Goal: Task Accomplishment & Management: Manage account settings

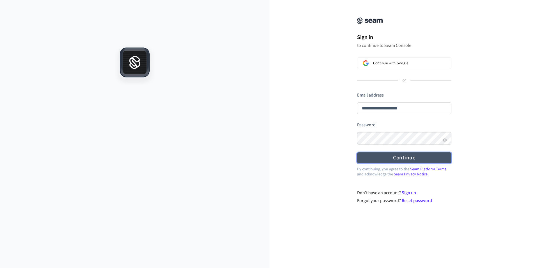
click at [409, 162] on button "Continue" at bounding box center [404, 157] width 94 height 11
type input "**********"
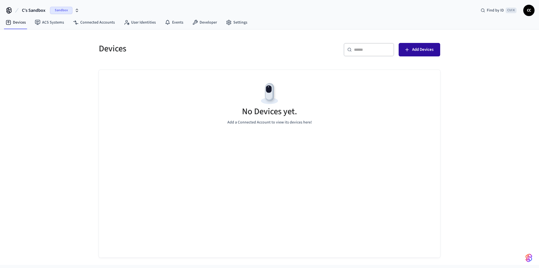
click at [427, 52] on span "Add Devices" at bounding box center [422, 49] width 21 height 7
click at [66, 12] on span "Sandbox" at bounding box center [61, 10] width 22 height 7
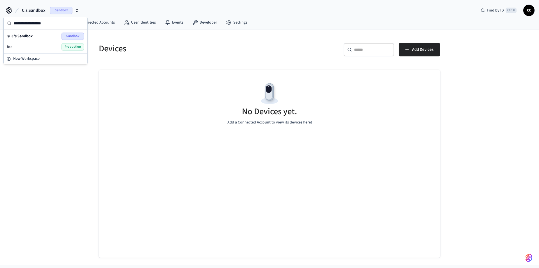
click at [66, 47] on span "Production" at bounding box center [72, 46] width 22 height 7
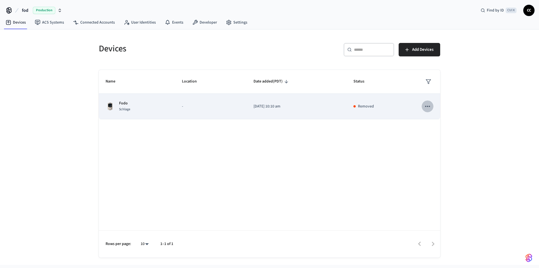
click at [423, 106] on button "sticky table" at bounding box center [427, 106] width 12 height 12
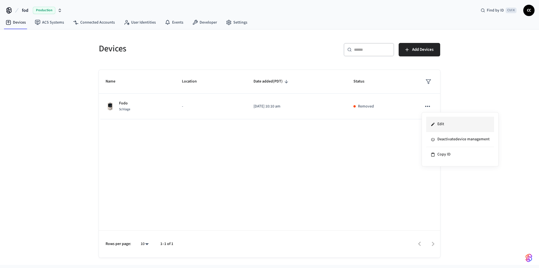
click at [447, 122] on li "Edit" at bounding box center [460, 124] width 68 height 15
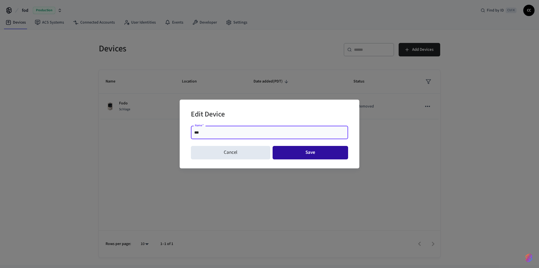
type input "***"
click at [309, 152] on button "Save" at bounding box center [310, 152] width 76 height 13
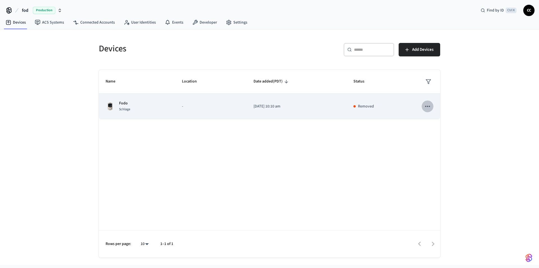
click at [424, 103] on icon "sticky table" at bounding box center [427, 106] width 7 height 7
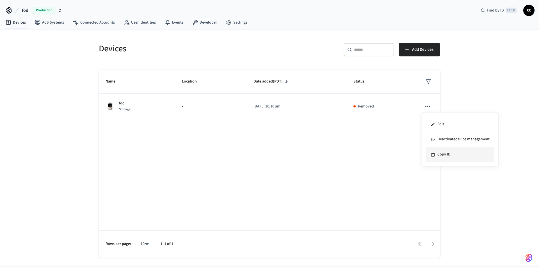
click at [440, 152] on li "Copy ID" at bounding box center [460, 154] width 68 height 15
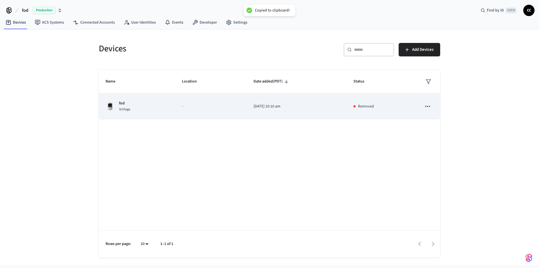
click at [352, 109] on td "Removed" at bounding box center [380, 107] width 68 height 26
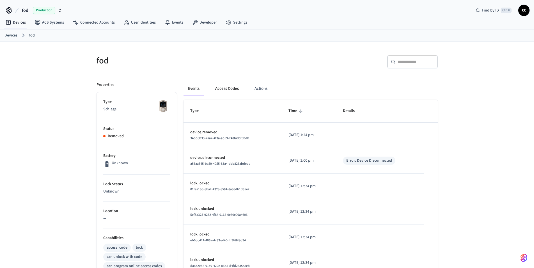
click at [231, 89] on button "Access Codes" at bounding box center [227, 88] width 33 height 13
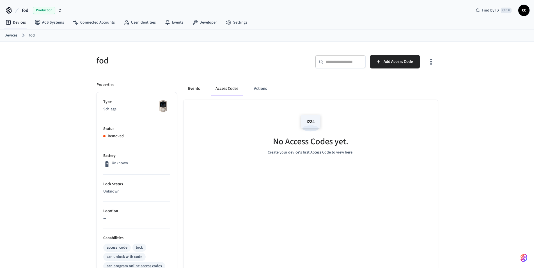
click at [190, 89] on button "Events" at bounding box center [193, 88] width 21 height 13
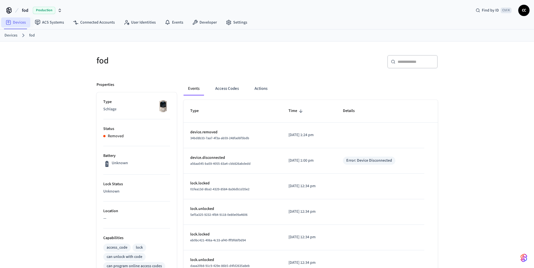
click at [19, 23] on link "Devices" at bounding box center [15, 22] width 29 height 10
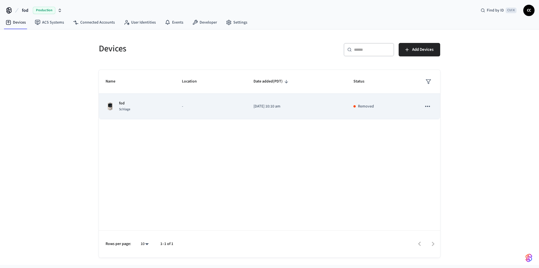
click at [365, 107] on p "Removed" at bounding box center [366, 106] width 16 height 6
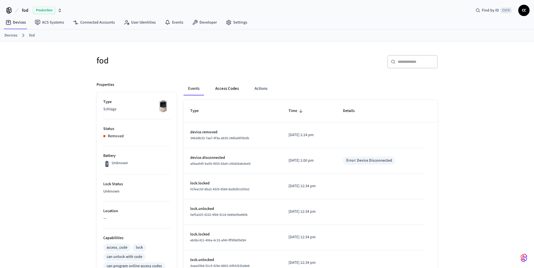
click at [234, 88] on button "Access Codes" at bounding box center [227, 88] width 33 height 13
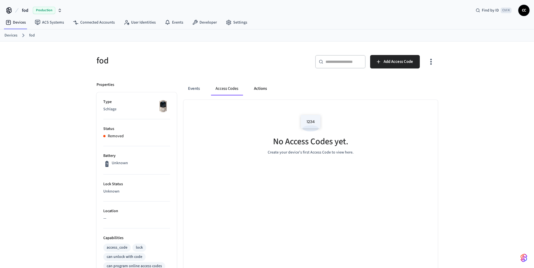
click at [257, 87] on button "Actions" at bounding box center [260, 88] width 22 height 13
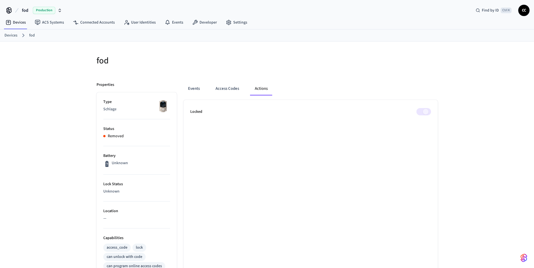
click at [427, 112] on span at bounding box center [423, 111] width 15 height 7
click at [17, 23] on link "Devices" at bounding box center [15, 22] width 29 height 10
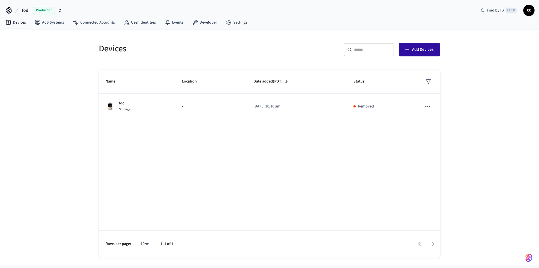
click at [431, 52] on span "Add Devices" at bounding box center [422, 49] width 21 height 7
click at [414, 52] on span "Add Devices" at bounding box center [422, 49] width 21 height 7
click at [414, 53] on button "Add Devices" at bounding box center [419, 49] width 42 height 13
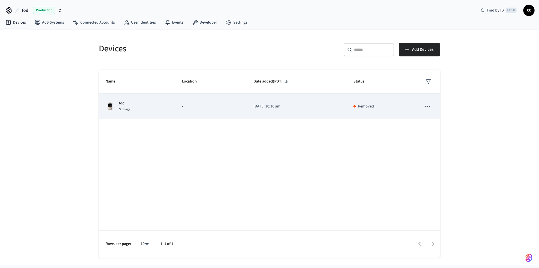
click at [426, 106] on icon "sticky table" at bounding box center [427, 106] width 7 height 7
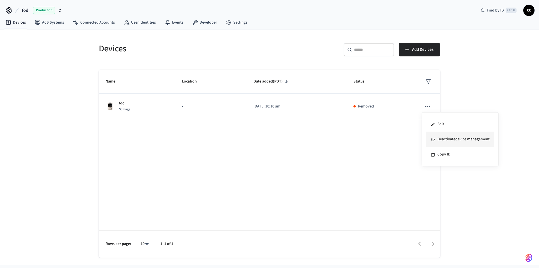
click at [443, 140] on li "Deactivate device management" at bounding box center [460, 139] width 68 height 15
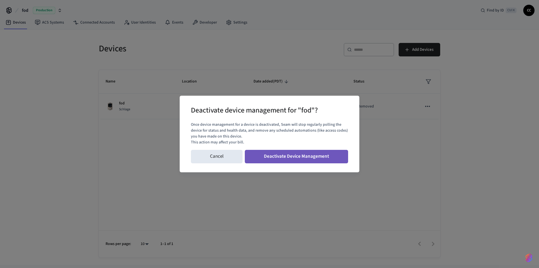
click at [306, 159] on button "Deactivate Device Management" at bounding box center [296, 156] width 103 height 13
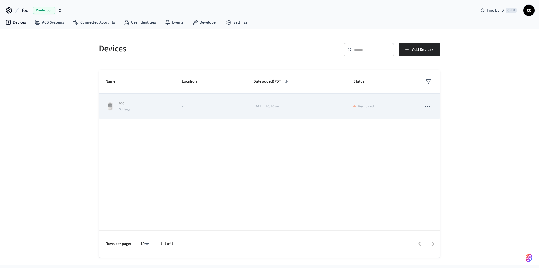
click at [427, 106] on icon "sticky table" at bounding box center [427, 106] width 7 height 7
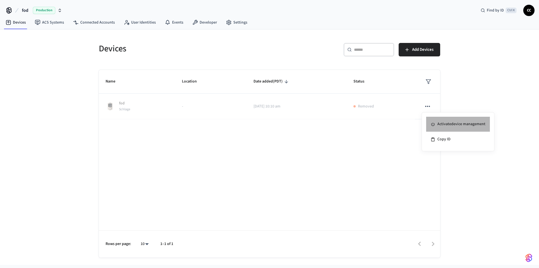
click at [443, 126] on li "Activate device management" at bounding box center [458, 124] width 64 height 15
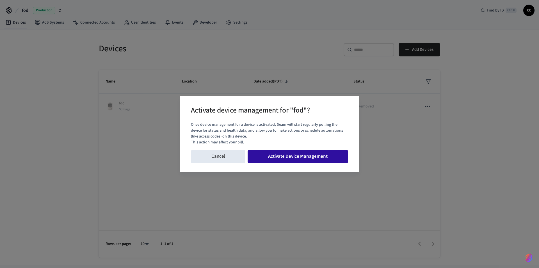
click at [300, 157] on button "Activate Device Management" at bounding box center [297, 156] width 100 height 13
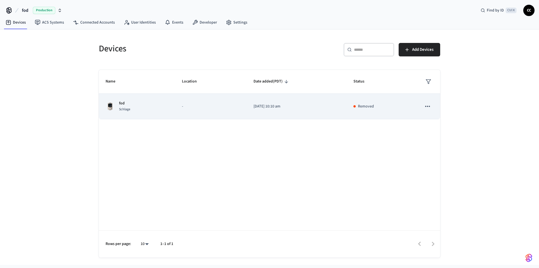
click at [425, 104] on icon "sticky table" at bounding box center [427, 106] width 7 height 7
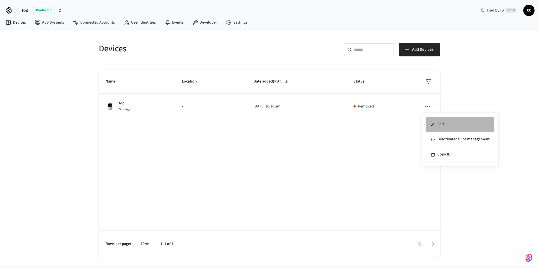
click at [438, 121] on li "Edit" at bounding box center [460, 124] width 68 height 15
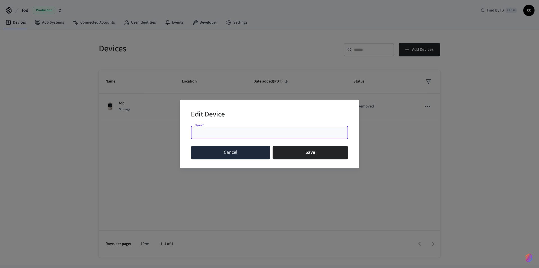
click at [228, 150] on button "Cancel" at bounding box center [230, 152] width 79 height 13
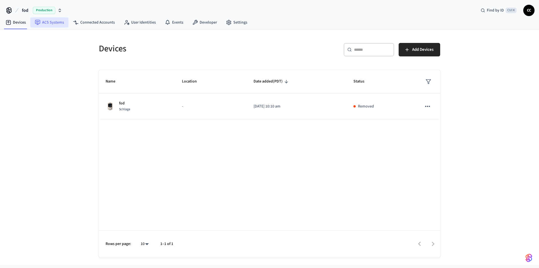
click at [51, 21] on link "ACS Systems" at bounding box center [49, 22] width 38 height 10
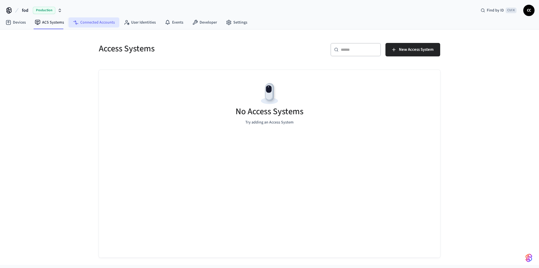
click at [93, 20] on link "Connected Accounts" at bounding box center [93, 22] width 51 height 10
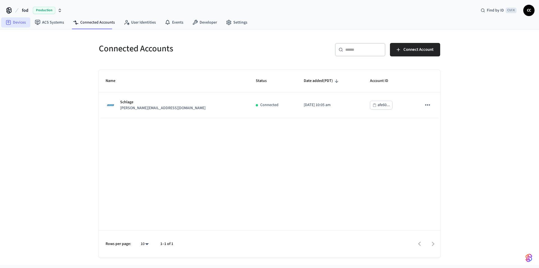
drag, startPoint x: 21, startPoint y: 24, endPoint x: 59, endPoint y: 24, distance: 37.9
click at [22, 24] on link "Devices" at bounding box center [15, 22] width 29 height 10
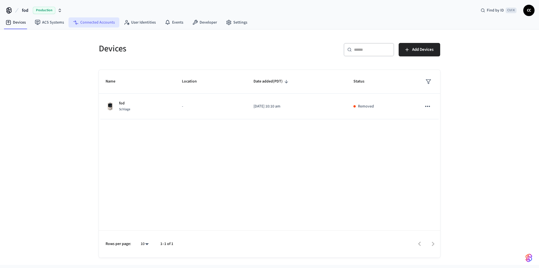
click at [98, 26] on link "Connected Accounts" at bounding box center [93, 22] width 51 height 10
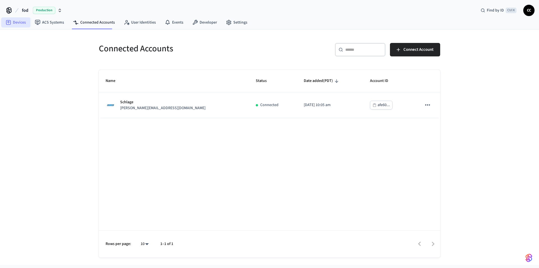
click at [17, 24] on link "Devices" at bounding box center [15, 22] width 29 height 10
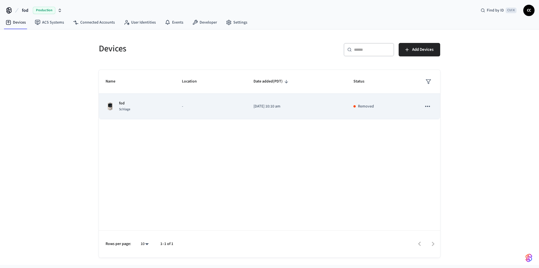
click at [384, 105] on div "Removed" at bounding box center [380, 106] width 54 height 6
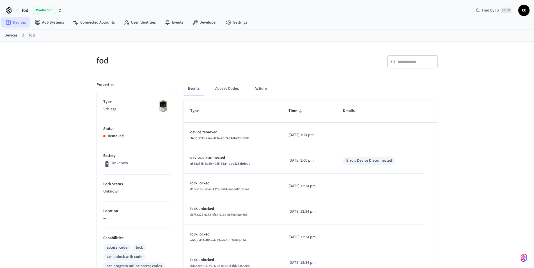
click at [13, 23] on link "Devices" at bounding box center [15, 22] width 29 height 10
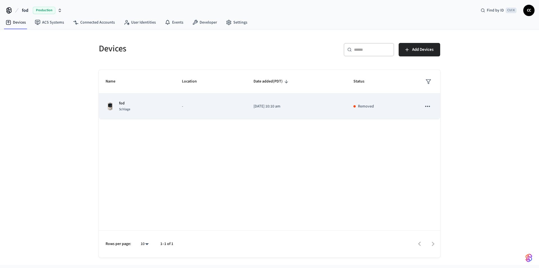
click at [417, 107] on td "sticky table" at bounding box center [427, 107] width 25 height 26
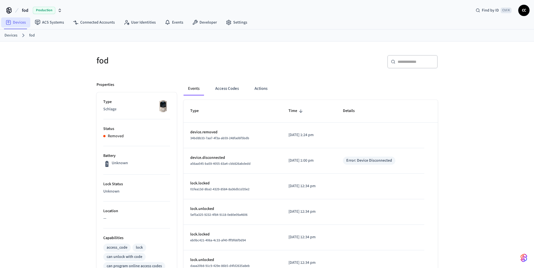
click at [17, 18] on link "Devices" at bounding box center [15, 22] width 29 height 10
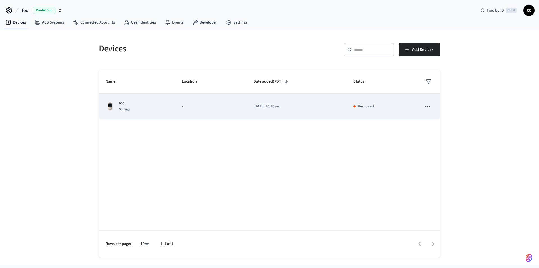
click at [426, 107] on icon "sticky table" at bounding box center [427, 106] width 5 height 1
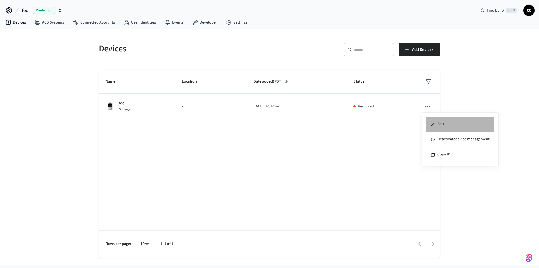
click at [440, 126] on li "Edit" at bounding box center [460, 124] width 68 height 15
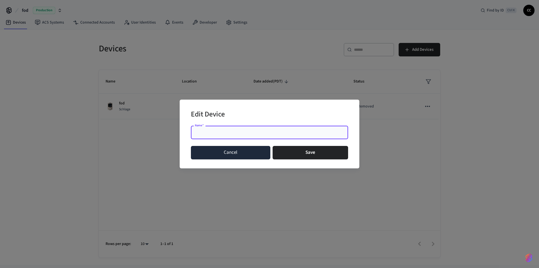
click at [233, 158] on button "Cancel" at bounding box center [230, 152] width 79 height 13
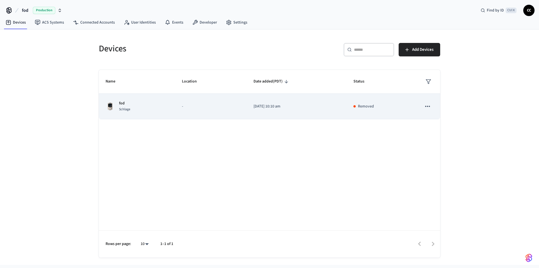
click at [119, 110] on span "Schlage" at bounding box center [124, 109] width 11 height 5
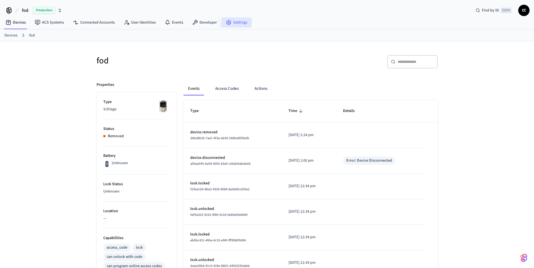
click at [226, 20] on icon at bounding box center [229, 23] width 6 height 6
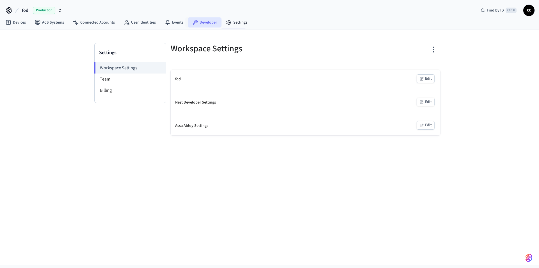
click at [204, 20] on link "Developer" at bounding box center [205, 22] width 34 height 10
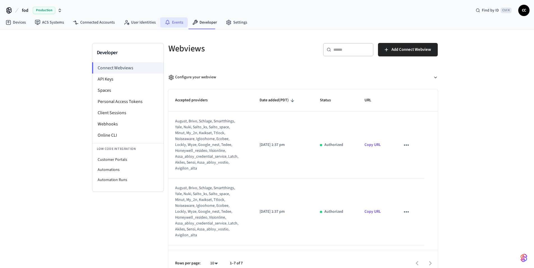
click at [163, 26] on link "Events" at bounding box center [173, 22] width 27 height 10
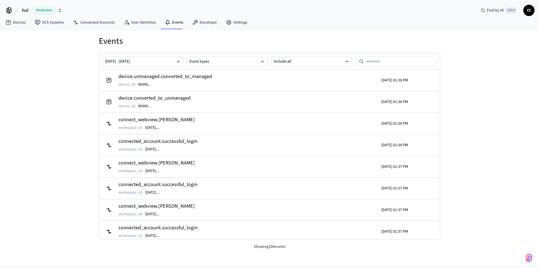
click at [138, 25] on link "User Identities" at bounding box center [139, 22] width 41 height 10
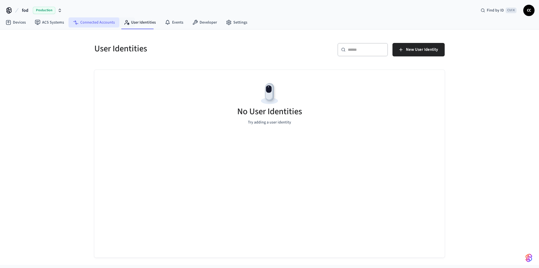
click at [95, 24] on link "Connected Accounts" at bounding box center [93, 22] width 51 height 10
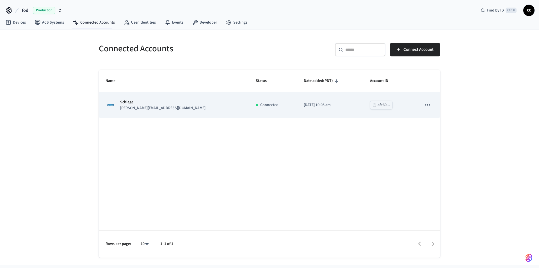
click at [425, 104] on icon "sticky table" at bounding box center [427, 104] width 7 height 7
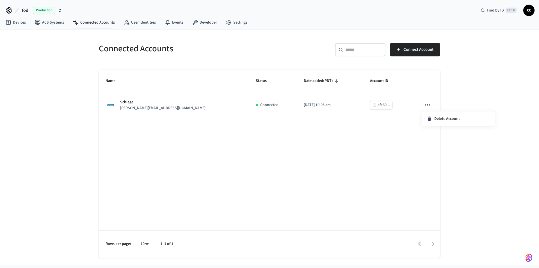
click at [278, 163] on div at bounding box center [269, 134] width 539 height 268
click at [52, 23] on link "ACS Systems" at bounding box center [49, 22] width 38 height 10
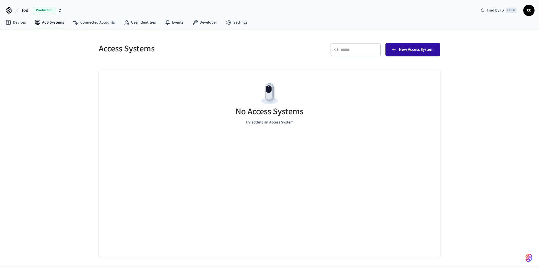
click at [395, 51] on icon "button" at bounding box center [394, 50] width 6 height 6
click at [23, 26] on link "Devices" at bounding box center [15, 22] width 29 height 10
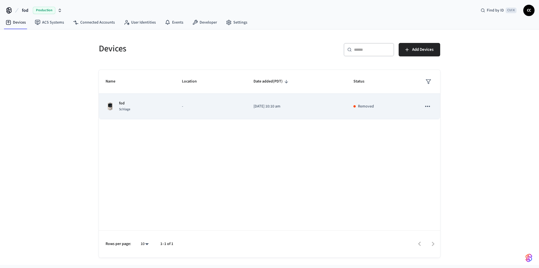
click at [118, 112] on div "fod Schlage" at bounding box center [136, 106] width 63 height 12
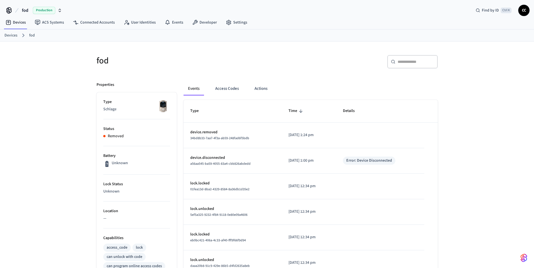
click at [114, 137] on p "Removed" at bounding box center [116, 136] width 16 height 6
click at [256, 87] on button "Actions" at bounding box center [261, 88] width 22 height 13
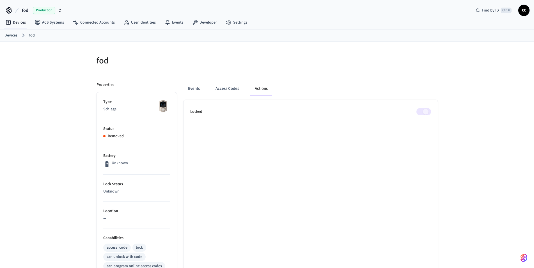
click at [426, 113] on span at bounding box center [423, 111] width 15 height 7
click at [195, 92] on button "Events" at bounding box center [193, 88] width 21 height 13
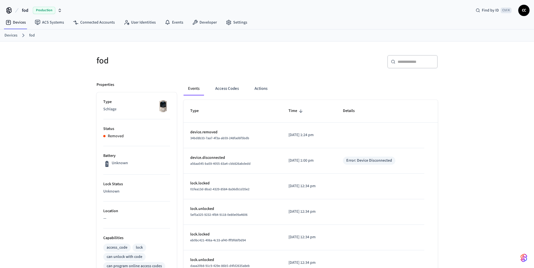
click at [11, 36] on link "Devices" at bounding box center [10, 36] width 13 height 6
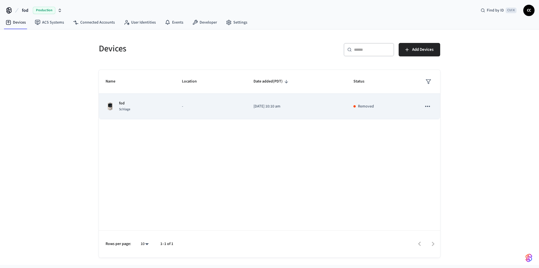
click at [427, 109] on icon "sticky table" at bounding box center [427, 106] width 7 height 7
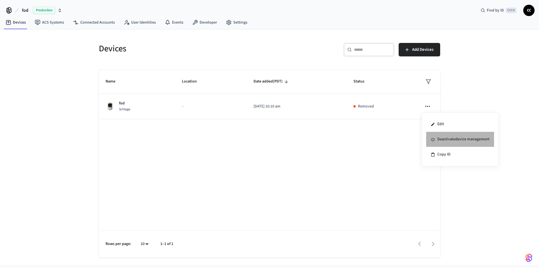
click at [436, 141] on li "Deactivate device management" at bounding box center [460, 139] width 68 height 15
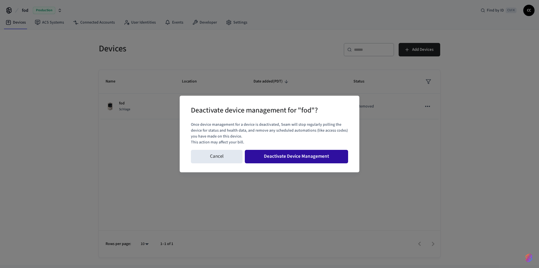
click at [327, 160] on button "Deactivate Device Management" at bounding box center [296, 156] width 103 height 13
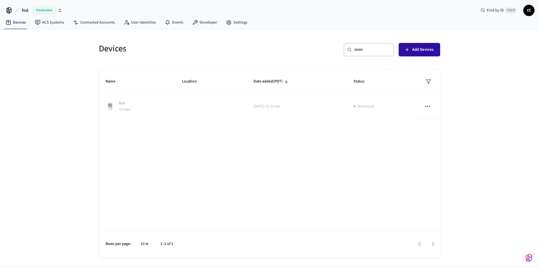
click at [415, 54] on button "Add Devices" at bounding box center [419, 49] width 42 height 13
click at [194, 21] on icon at bounding box center [195, 23] width 6 height 6
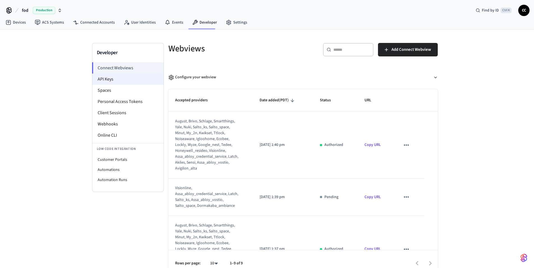
click at [108, 79] on li "API Keys" at bounding box center [127, 78] width 71 height 11
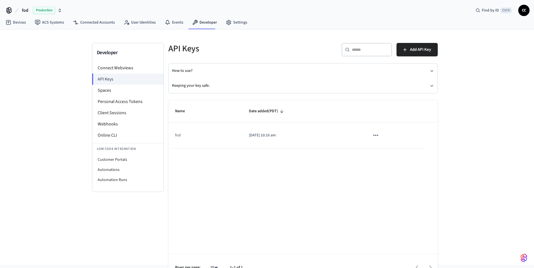
click at [203, 135] on td "fod" at bounding box center [205, 136] width 74 height 26
click at [377, 137] on icon "sticky table" at bounding box center [375, 135] width 7 height 7
click at [20, 24] on div at bounding box center [269, 134] width 539 height 268
click at [19, 21] on link "Devices" at bounding box center [15, 22] width 29 height 10
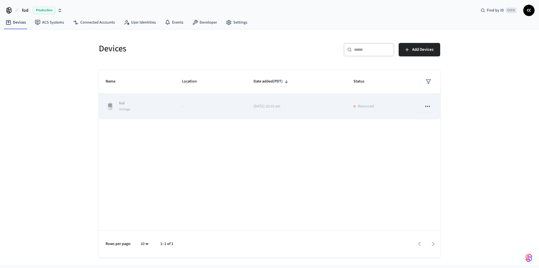
click at [152, 110] on div "fod Schlage" at bounding box center [136, 106] width 63 height 12
click at [360, 105] on p "Removed" at bounding box center [366, 106] width 16 height 6
click at [425, 107] on icon "sticky table" at bounding box center [427, 106] width 7 height 7
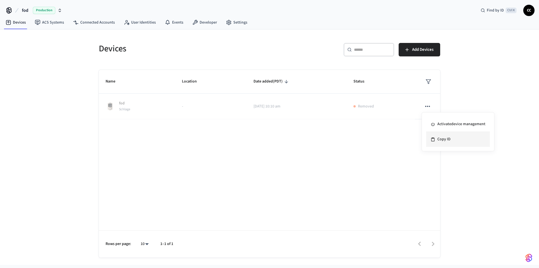
click at [441, 141] on li "Copy ID" at bounding box center [458, 139] width 64 height 15
click at [45, 24] on link "ACS Systems" at bounding box center [49, 22] width 38 height 10
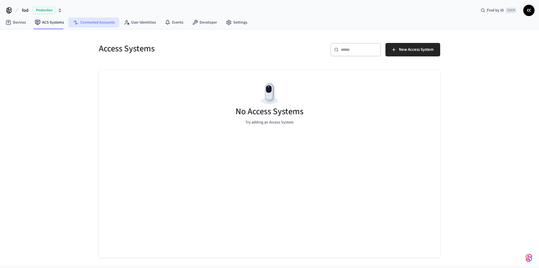
click at [77, 19] on link "Connected Accounts" at bounding box center [93, 22] width 51 height 10
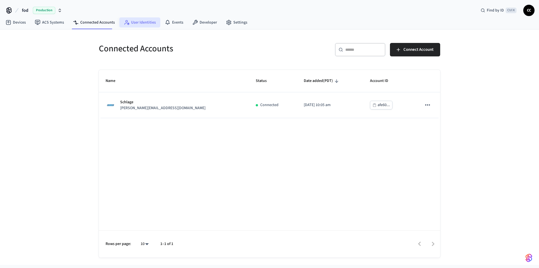
click at [125, 21] on icon at bounding box center [126, 21] width 2 height 2
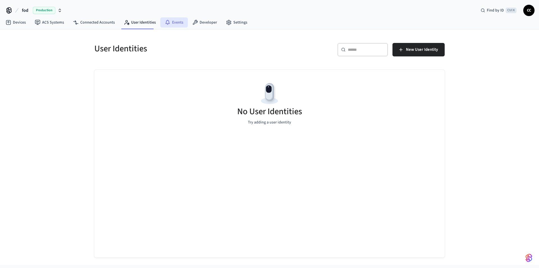
click at [175, 25] on link "Events" at bounding box center [173, 22] width 27 height 10
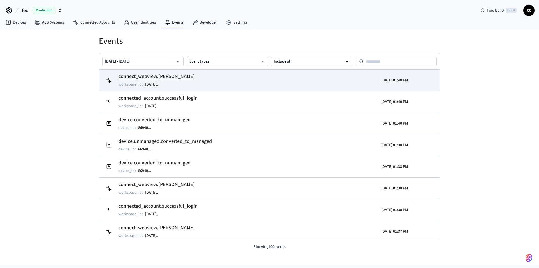
click at [165, 75] on h2 "connect_webview.[PERSON_NAME]" at bounding box center [156, 77] width 76 height 8
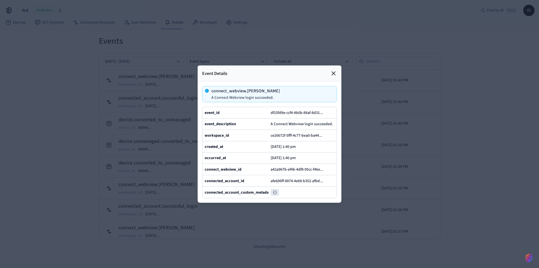
click at [335, 72] on icon at bounding box center [333, 73] width 3 height 3
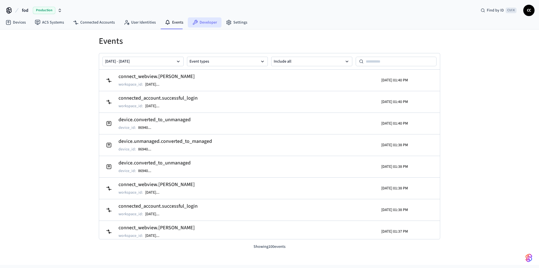
click at [200, 26] on link "Developer" at bounding box center [205, 22] width 34 height 10
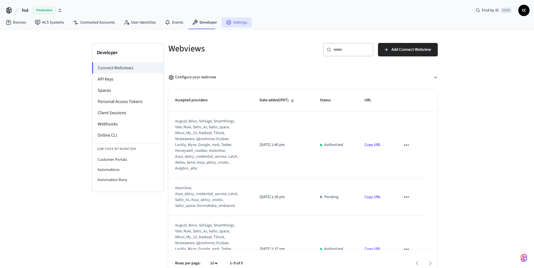
click at [237, 25] on link "Settings" at bounding box center [236, 22] width 30 height 10
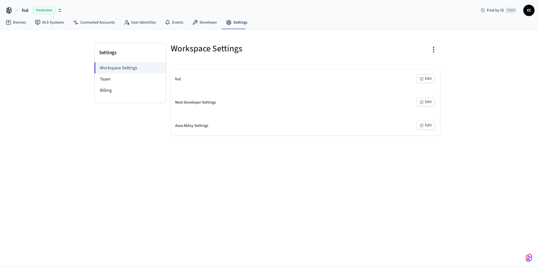
click at [427, 81] on button "Edit" at bounding box center [425, 78] width 18 height 9
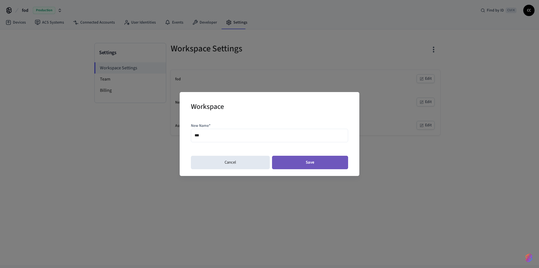
click at [326, 159] on button "Save" at bounding box center [310, 162] width 76 height 13
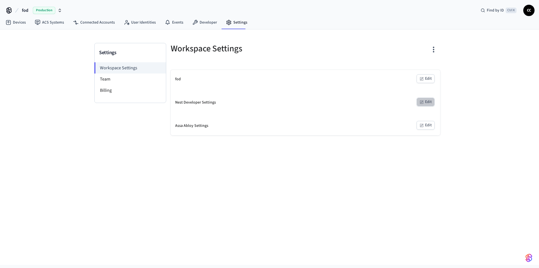
click at [419, 103] on button "Edit" at bounding box center [425, 102] width 18 height 9
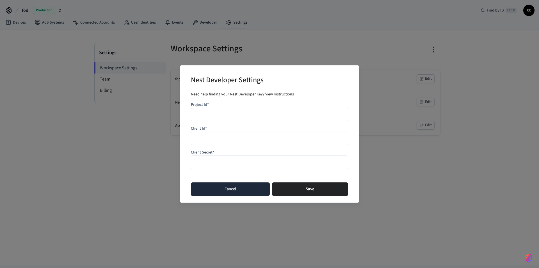
click at [243, 191] on button "Cancel" at bounding box center [230, 188] width 79 height 13
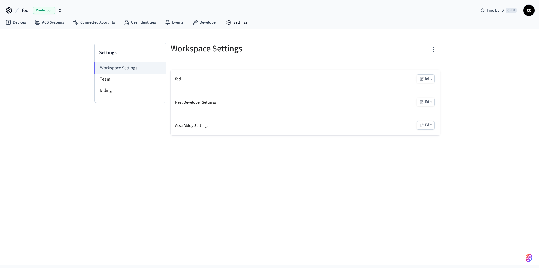
click at [420, 125] on icon "button" at bounding box center [421, 125] width 4 height 4
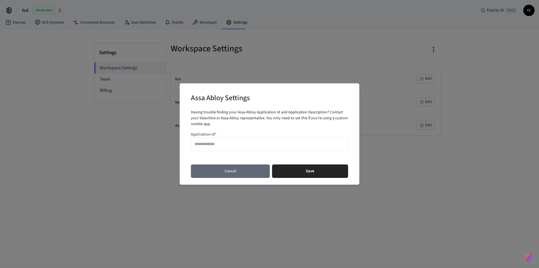
click at [256, 173] on button "Cancel" at bounding box center [230, 170] width 79 height 13
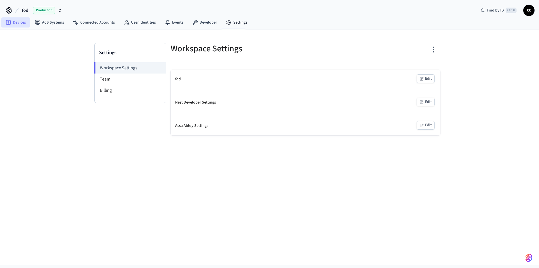
click at [17, 22] on link "Devices" at bounding box center [15, 22] width 29 height 10
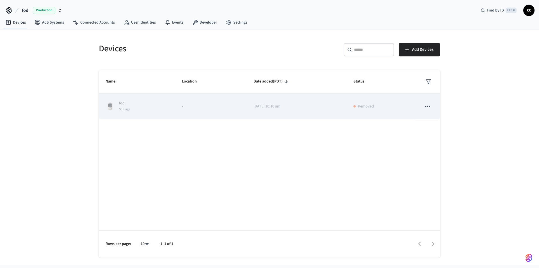
click at [429, 107] on icon "sticky table" at bounding box center [427, 106] width 5 height 1
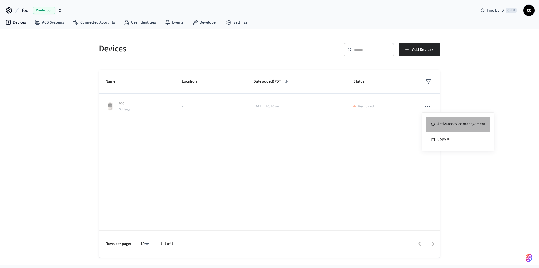
click at [452, 126] on li "Activate device management" at bounding box center [458, 124] width 64 height 15
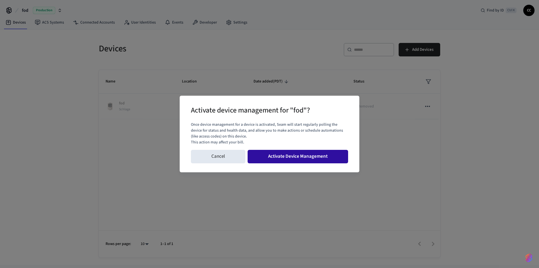
click at [266, 160] on button "Activate Device Management" at bounding box center [297, 156] width 100 height 13
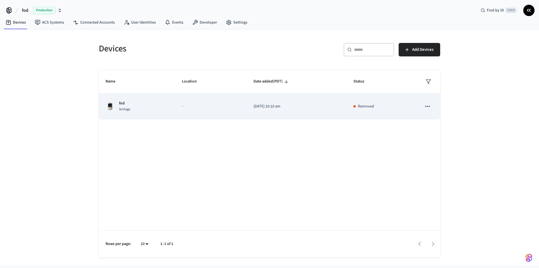
click at [113, 105] on img "sticky table" at bounding box center [109, 106] width 9 height 9
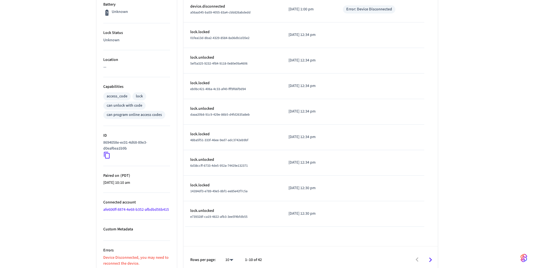
scroll to position [157, 0]
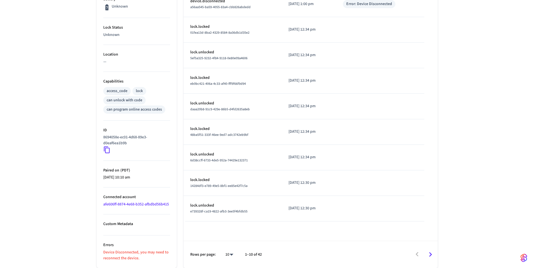
click at [115, 204] on link "afe606ff-8874-4e68-b352-afbdbd56b415" at bounding box center [136, 204] width 66 height 6
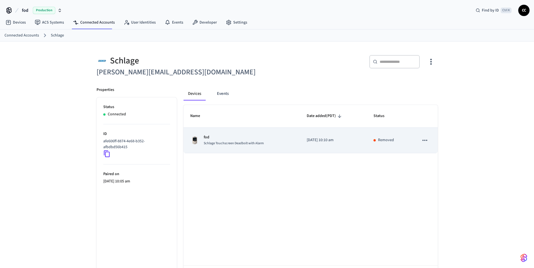
click at [236, 145] on span "Schlage Touchscreen Deadbolt with Alarm" at bounding box center [234, 143] width 60 height 5
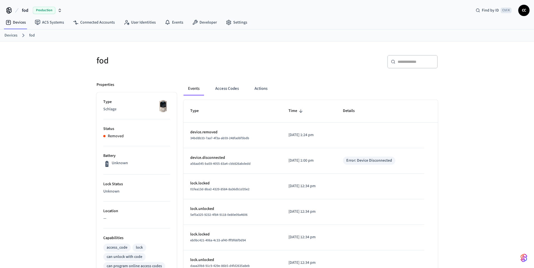
click at [14, 36] on link "Devices" at bounding box center [10, 36] width 13 height 6
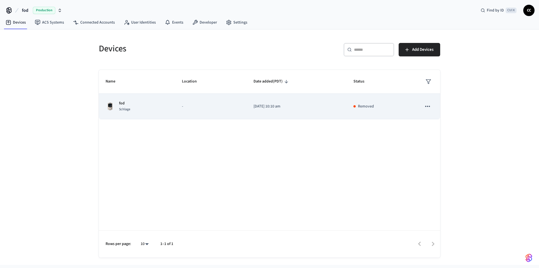
click at [422, 105] on button "sticky table" at bounding box center [427, 106] width 12 height 12
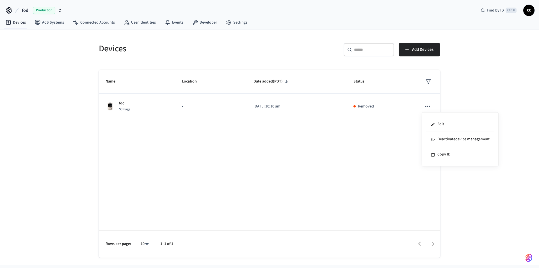
click at [375, 51] on div at bounding box center [269, 134] width 539 height 268
click at [396, 51] on div "​ ​ Add Devices" at bounding box center [356, 52] width 167 height 18
click at [406, 52] on icon "button" at bounding box center [407, 50] width 6 height 6
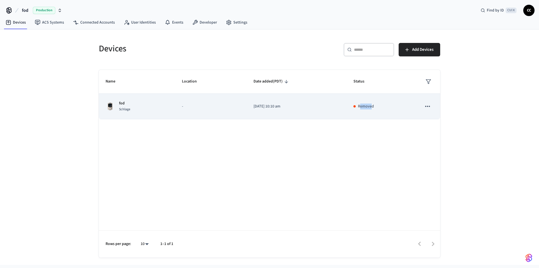
drag, startPoint x: 360, startPoint y: 108, endPoint x: 373, endPoint y: 107, distance: 12.4
click at [373, 107] on p "Removed" at bounding box center [366, 106] width 16 height 6
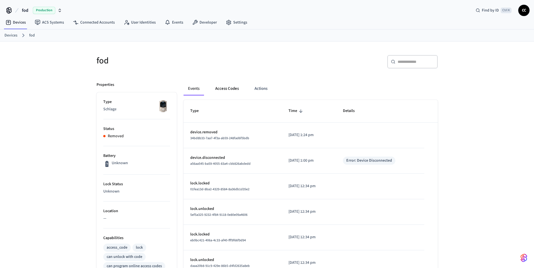
click at [227, 89] on button "Access Codes" at bounding box center [227, 88] width 33 height 13
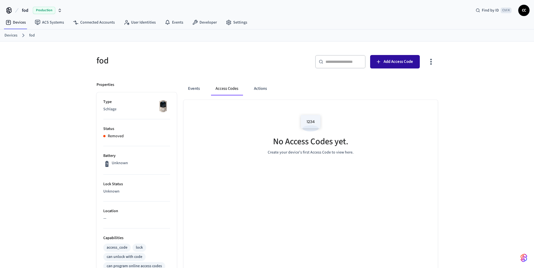
click at [391, 65] on span "Add Access Code" at bounding box center [397, 61] width 29 height 7
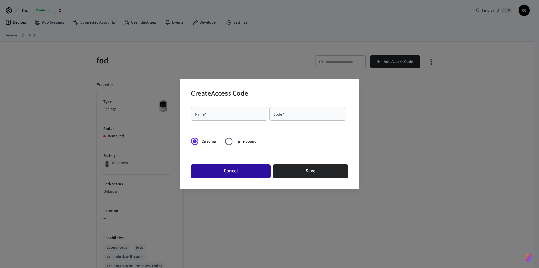
click at [250, 172] on button "Cancel" at bounding box center [231, 170] width 80 height 13
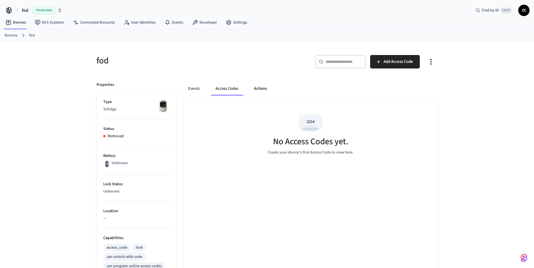
click at [261, 92] on button "Actions" at bounding box center [260, 88] width 22 height 13
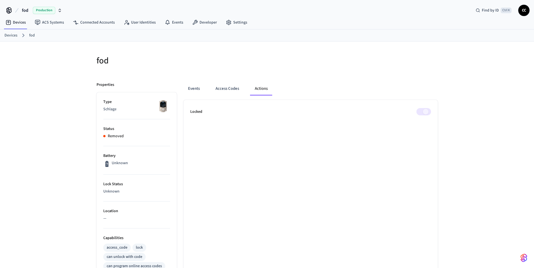
click at [423, 111] on span at bounding box center [423, 111] width 15 height 7
click at [199, 87] on button "Events" at bounding box center [193, 88] width 21 height 13
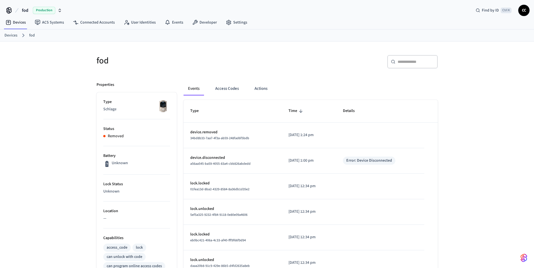
click at [15, 35] on link "Devices" at bounding box center [10, 36] width 13 height 6
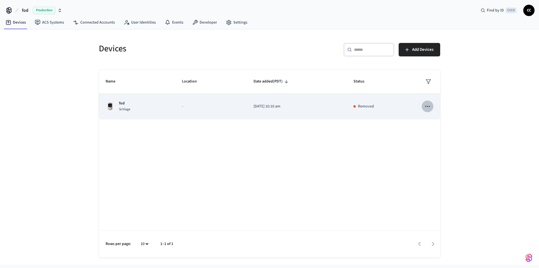
click at [427, 105] on icon "sticky table" at bounding box center [427, 106] width 7 height 7
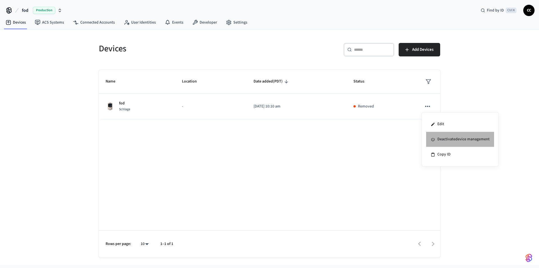
click at [456, 139] on li "Deactivate device management" at bounding box center [460, 139] width 68 height 15
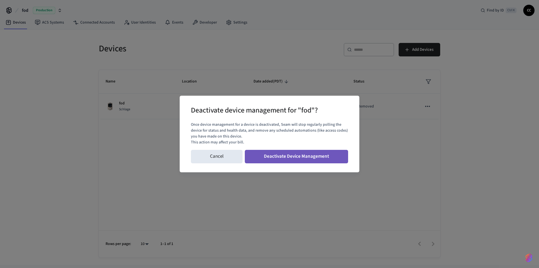
click at [303, 160] on button "Deactivate Device Management" at bounding box center [296, 156] width 103 height 13
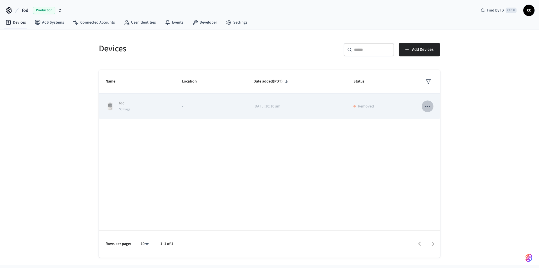
click at [427, 104] on icon "sticky table" at bounding box center [427, 106] width 7 height 7
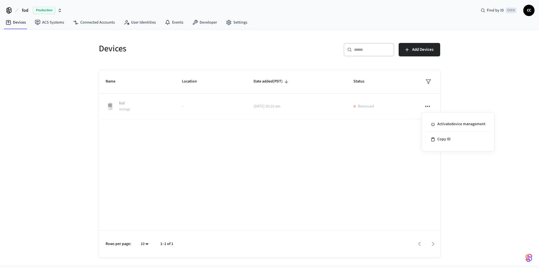
click at [369, 133] on div at bounding box center [269, 134] width 539 height 268
click at [406, 51] on icon "button" at bounding box center [407, 50] width 6 height 6
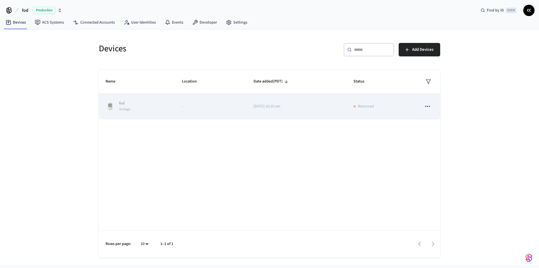
click at [426, 104] on icon "sticky table" at bounding box center [427, 106] width 7 height 7
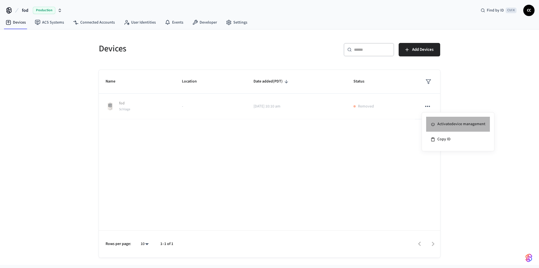
click at [437, 125] on li "Activate device management" at bounding box center [458, 124] width 64 height 15
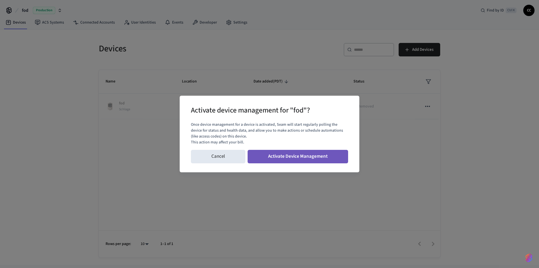
click at [296, 157] on button "Activate Device Management" at bounding box center [297, 156] width 100 height 13
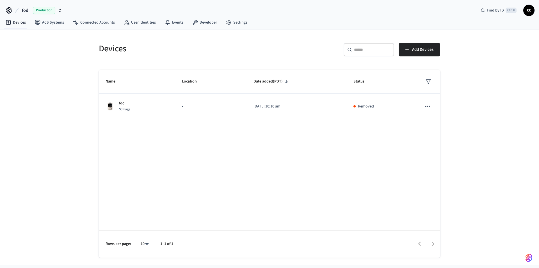
click at [77, 205] on div "Devices ​ ​ Add Devices Name Location Date added (PDT) Status fod Schlage - [DA…" at bounding box center [269, 146] width 539 height 235
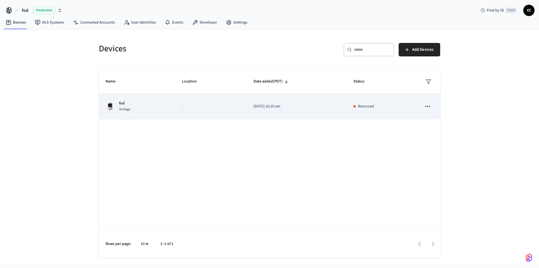
click at [430, 106] on icon "sticky table" at bounding box center [427, 106] width 7 height 7
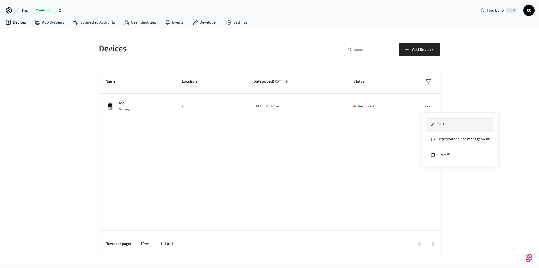
click at [445, 123] on li "Edit" at bounding box center [460, 124] width 68 height 15
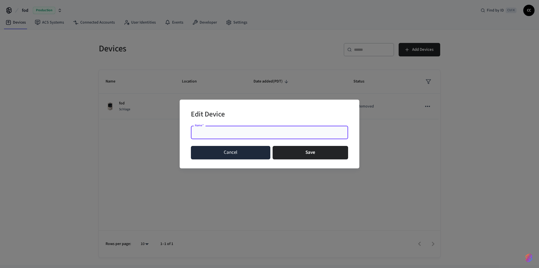
click at [233, 159] on button "Cancel" at bounding box center [230, 152] width 79 height 13
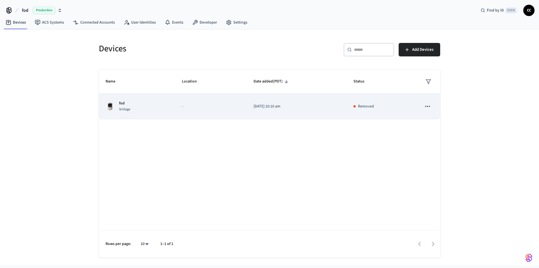
click at [108, 107] on img "sticky table" at bounding box center [109, 106] width 9 height 9
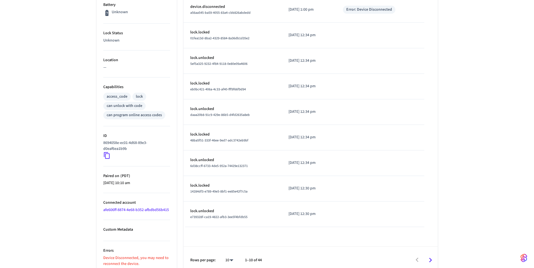
scroll to position [157, 0]
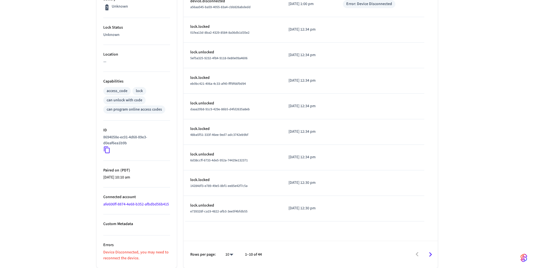
click at [131, 259] on p "Device Disconnected, you may need to reconnect the device." at bounding box center [136, 255] width 67 height 12
click at [131, 252] on p "Device Disconnected, you may need to reconnect the device." at bounding box center [136, 255] width 67 height 12
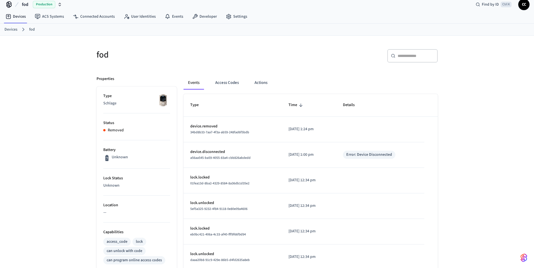
scroll to position [0, 0]
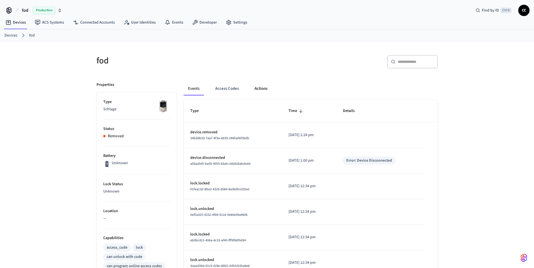
click at [257, 90] on button "Actions" at bounding box center [261, 88] width 22 height 13
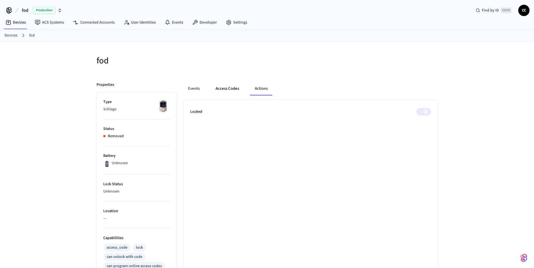
click at [230, 91] on button "Access Codes" at bounding box center [227, 88] width 33 height 13
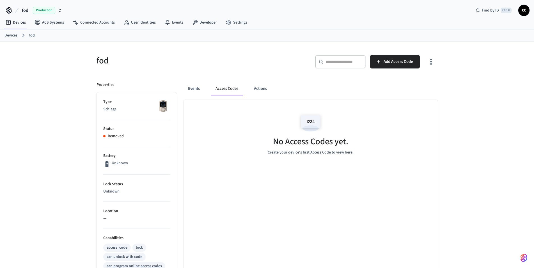
click at [188, 65] on h5 "fod" at bounding box center [179, 60] width 167 height 11
click at [524, 14] on span "CC" at bounding box center [524, 10] width 10 height 10
click at [274, 60] on div "​ ​ Add Access Code" at bounding box center [353, 64] width 167 height 18
click at [119, 103] on p "Type" at bounding box center [136, 102] width 67 height 6
click at [188, 91] on button "Events" at bounding box center [193, 88] width 21 height 13
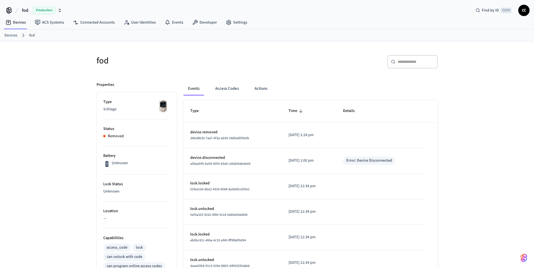
click at [126, 111] on p "Schlage" at bounding box center [136, 109] width 67 height 6
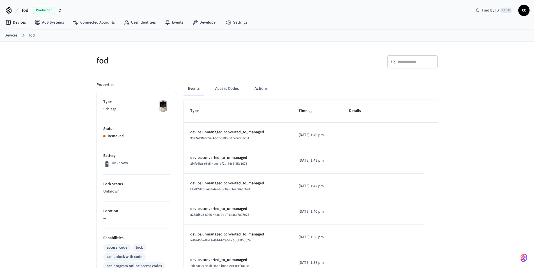
click at [13, 36] on link "Devices" at bounding box center [10, 36] width 13 height 6
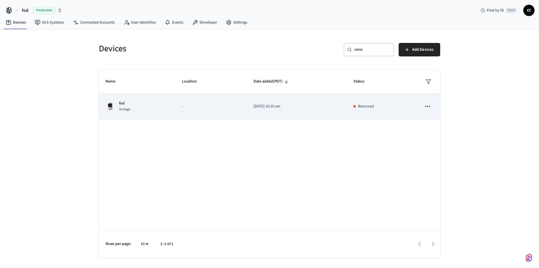
click at [429, 108] on icon "sticky table" at bounding box center [427, 106] width 7 height 7
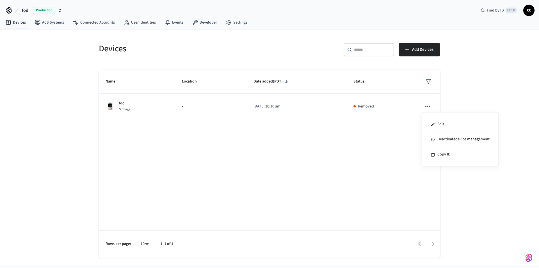
click at [529, 9] on div at bounding box center [269, 134] width 539 height 268
click at [528, 17] on div "Devices ACS Systems Connected Accounts User Identities Events Developer Settings" at bounding box center [269, 22] width 539 height 13
click at [528, 12] on span "CC" at bounding box center [528, 10] width 10 height 10
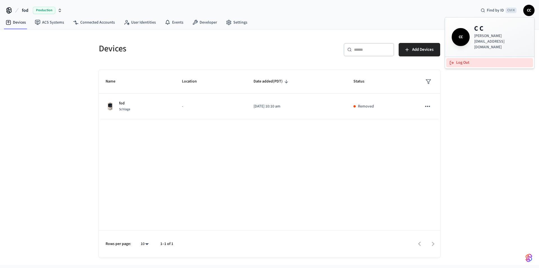
click at [474, 58] on button "Log Out" at bounding box center [489, 62] width 87 height 9
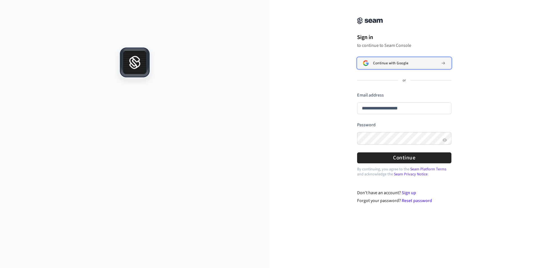
click at [400, 65] on span "Continue with Google" at bounding box center [390, 63] width 35 height 4
type input "**********"
